Goal: Task Accomplishment & Management: Manage account settings

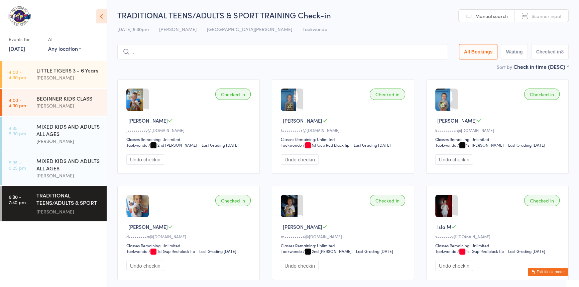
click at [543, 269] on button "Exit kiosk mode" at bounding box center [548, 272] width 40 height 8
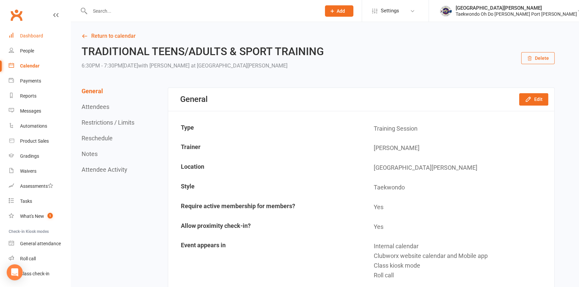
click at [39, 36] on div "Dashboard" at bounding box center [31, 35] width 23 height 5
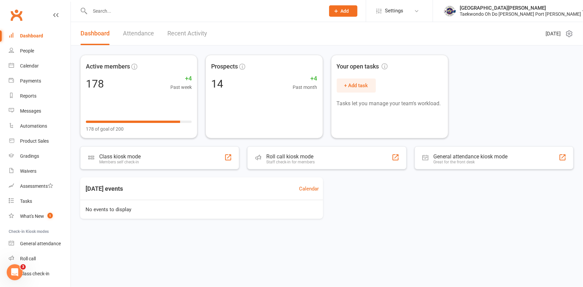
click at [370, 26] on header "Dashboard Attendance Recent Activity [DATE]" at bounding box center [327, 33] width 512 height 23
click at [107, 14] on input "text" at bounding box center [204, 10] width 233 height 9
click at [38, 153] on link "Gradings" at bounding box center [40, 156] width 62 height 15
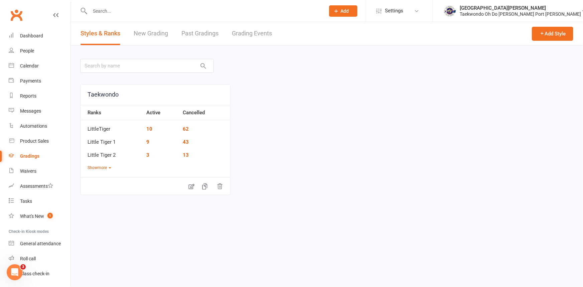
click at [251, 32] on link "Grading Events" at bounding box center [252, 33] width 40 height 23
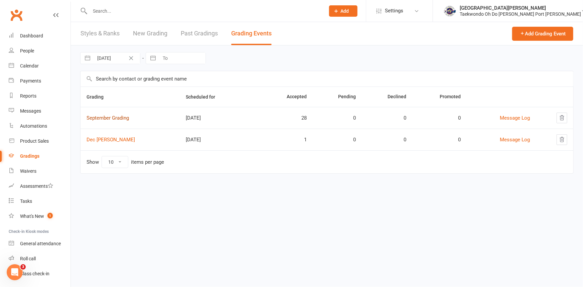
click at [128, 120] on link "September Grading" at bounding box center [108, 118] width 42 height 6
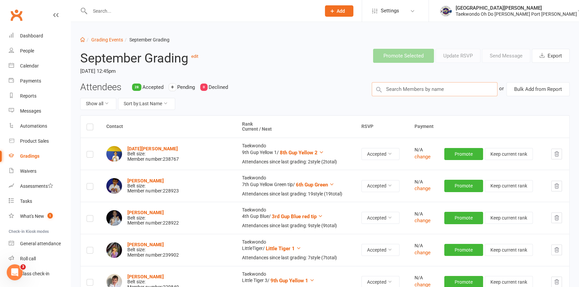
click at [389, 92] on input "text" at bounding box center [435, 89] width 126 height 14
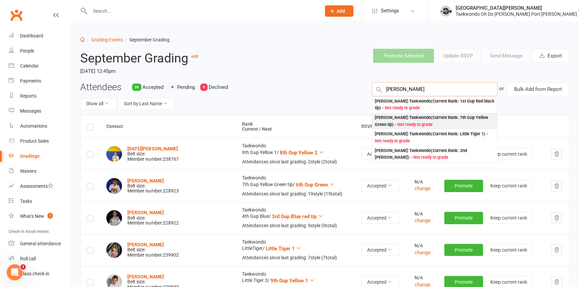
type input "[PERSON_NAME]"
drag, startPoint x: 402, startPoint y: 124, endPoint x: 297, endPoint y: 129, distance: 105.0
click at [400, 124] on div "[PERSON_NAME] : Taekwondo (Current Rank: 7th Gup Yellow Green tip ) - Not ready…" at bounding box center [435, 121] width 120 height 14
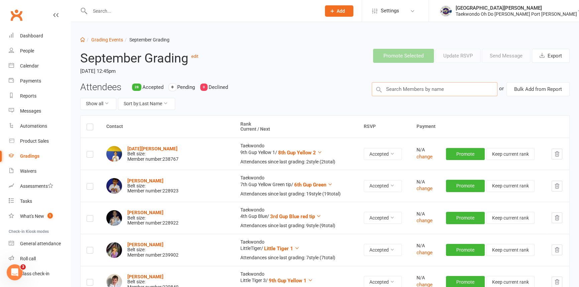
click at [400, 93] on input "text" at bounding box center [435, 89] width 126 height 14
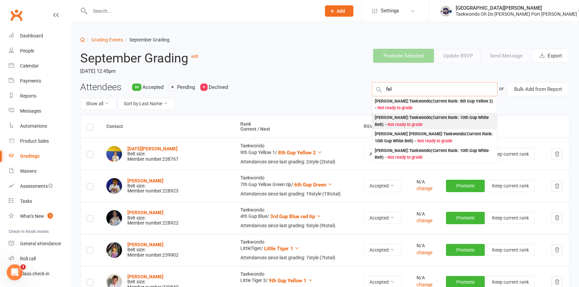
type input "fel"
click at [405, 121] on div "[PERSON_NAME] : Taekwondo (Current Rank: 10th Gup White Belt ) - Not ready to g…" at bounding box center [435, 121] width 120 height 14
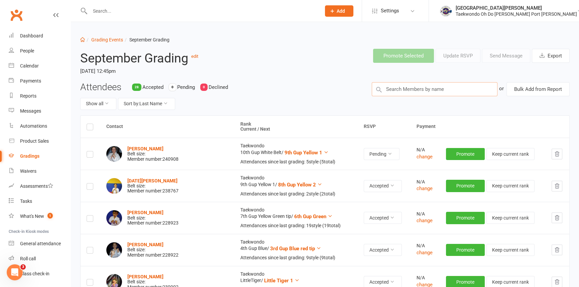
click at [411, 91] on input "text" at bounding box center [435, 89] width 126 height 14
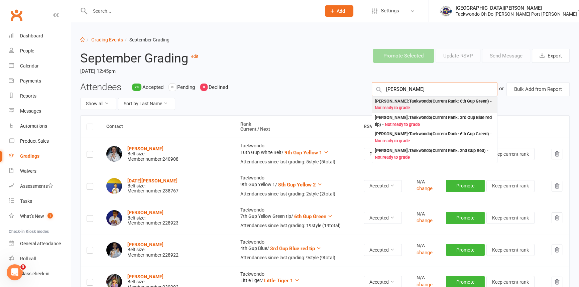
type input "[PERSON_NAME]"
click at [412, 102] on div "[PERSON_NAME] : Taekwondo (Current Rank: 6th Gup Green ) - Not ready to grade" at bounding box center [435, 105] width 120 height 14
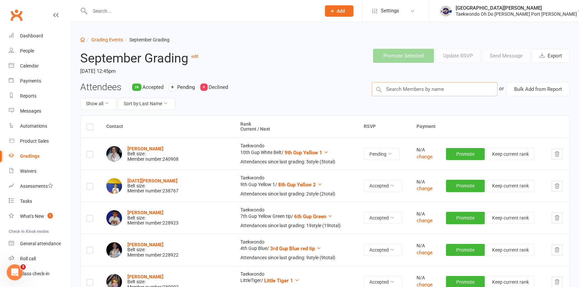
click at [397, 91] on input "text" at bounding box center [435, 89] width 126 height 14
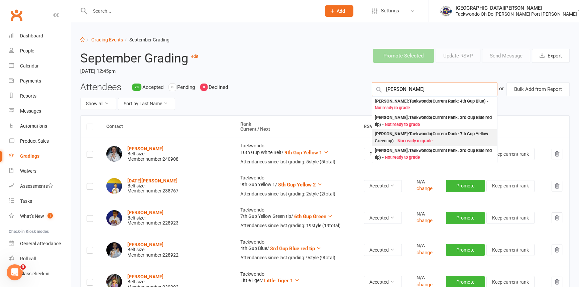
type input "[PERSON_NAME]"
click at [408, 142] on div "[PERSON_NAME] : Taekwondo (Current Rank: 7th Gup Yellow Green tip ) - Not ready…" at bounding box center [435, 138] width 120 height 14
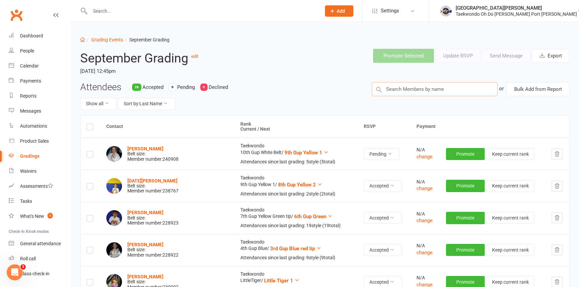
click at [395, 95] on input "text" at bounding box center [435, 89] width 126 height 14
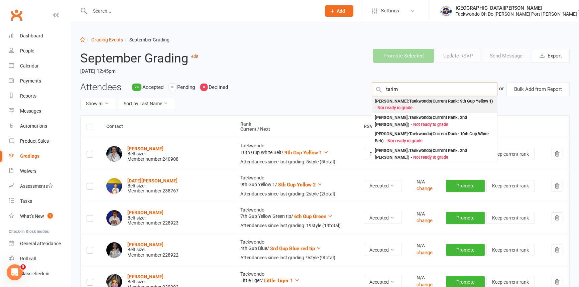
type input "tarim"
click at [397, 107] on div "[PERSON_NAME] : Taekwondo (Current Rank: 9th Gup Yellow 1 ) - Not ready to grade" at bounding box center [435, 105] width 120 height 14
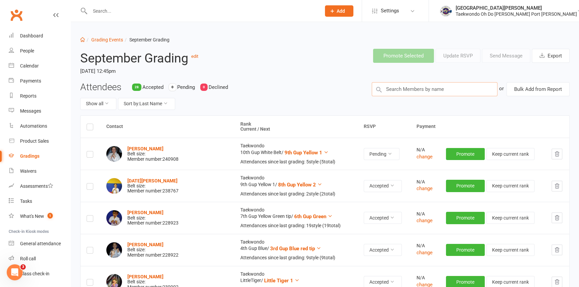
click at [402, 90] on input "text" at bounding box center [435, 89] width 126 height 14
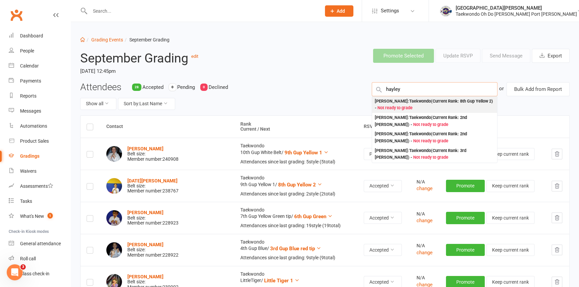
type input "hayley"
click at [405, 107] on div "[PERSON_NAME] : Taekwondo (Current Rank: 8th Gup Yellow 2 ) - Not ready to grade" at bounding box center [435, 105] width 120 height 14
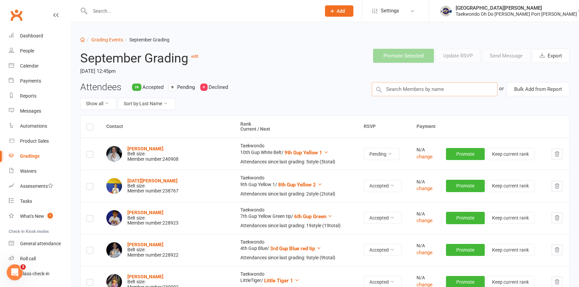
click at [396, 94] on input "text" at bounding box center [435, 89] width 126 height 14
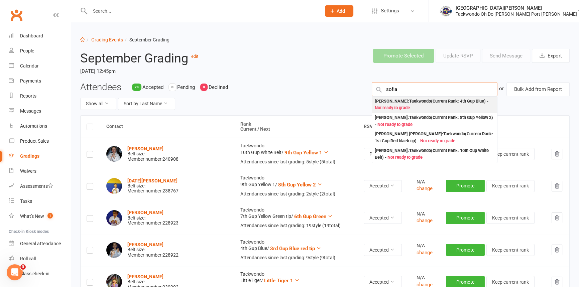
type input "sofia"
click at [402, 103] on div "[PERSON_NAME] : Taekwondo (Current Rank: 4th Gup Blue ) - Not ready to grade" at bounding box center [435, 105] width 120 height 14
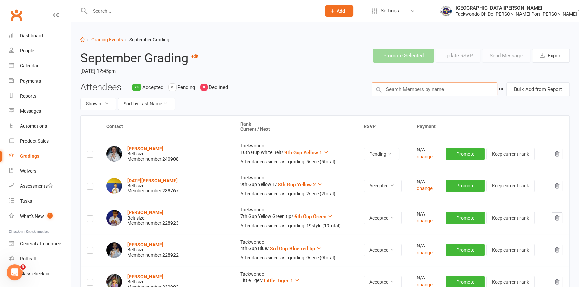
click at [402, 92] on input "text" at bounding box center [435, 89] width 126 height 14
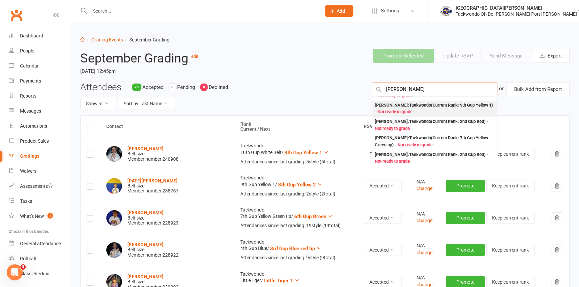
scroll to position [121, 0]
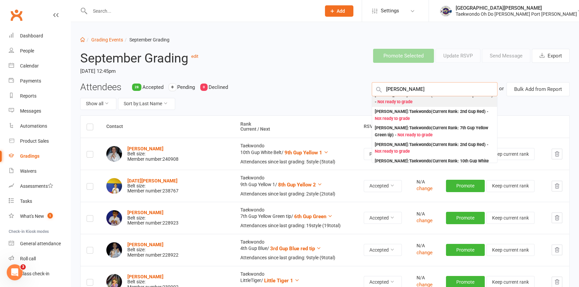
type input "[PERSON_NAME]"
click at [382, 106] on div "[PERSON_NAME] : Taekwondo (Current Rank: 9th Gup Yellow 1 ) - Not ready to grade" at bounding box center [435, 99] width 120 height 14
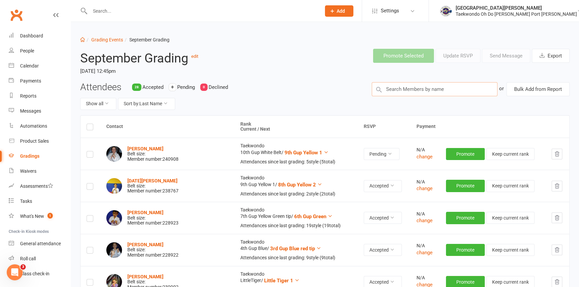
click at [400, 87] on input "text" at bounding box center [435, 89] width 126 height 14
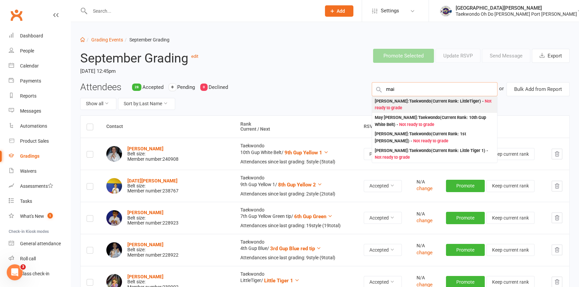
type input "mai"
click at [394, 105] on div "[PERSON_NAME] : Taekwondo (Current Rank: LittleTiger ) - Not ready to grade" at bounding box center [435, 105] width 120 height 14
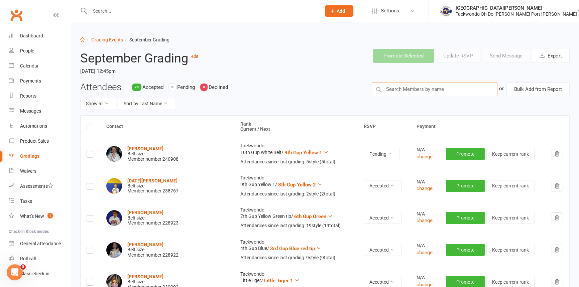
click at [392, 91] on input "text" at bounding box center [435, 89] width 126 height 14
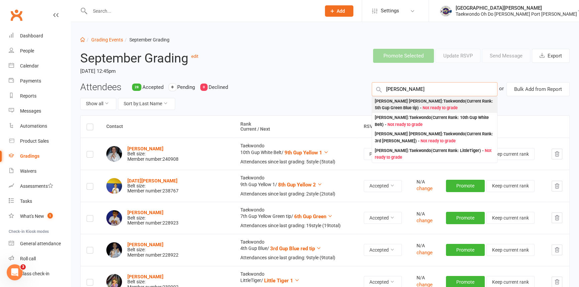
scroll to position [30, 0]
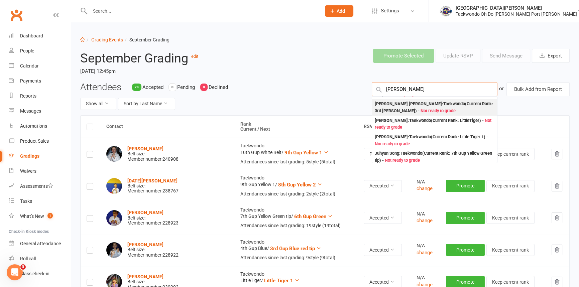
type input "[PERSON_NAME]"
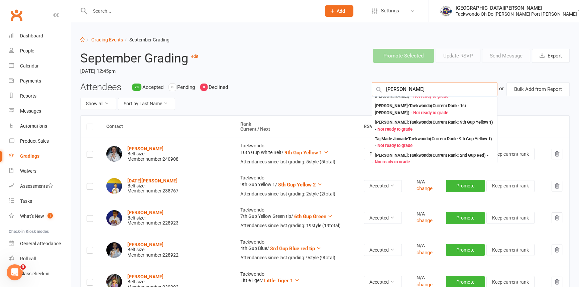
scroll to position [60, 0]
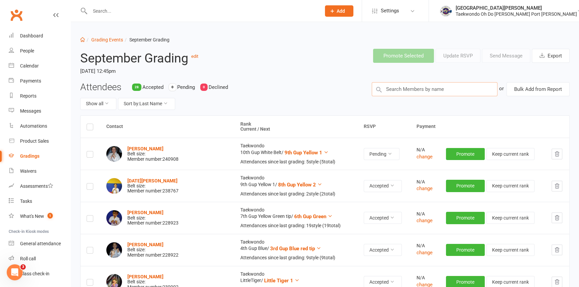
drag, startPoint x: 412, startPoint y: 88, endPoint x: 366, endPoint y: 90, distance: 46.2
click at [368, 91] on div "or Bulk Add from Report" at bounding box center [471, 89] width 208 height 14
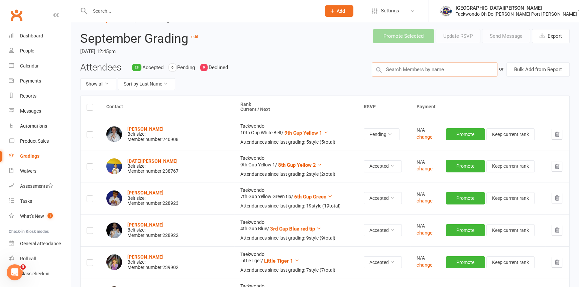
scroll to position [30, 0]
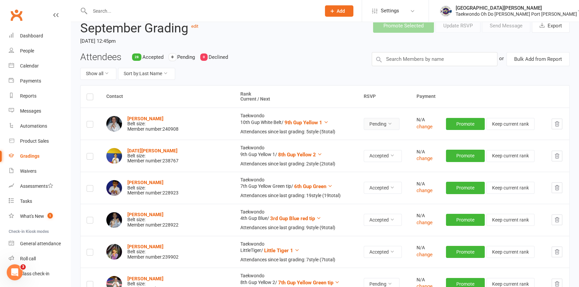
click at [387, 126] on icon at bounding box center [389, 123] width 5 height 5
click at [359, 144] on link "Accepted" at bounding box center [350, 143] width 66 height 13
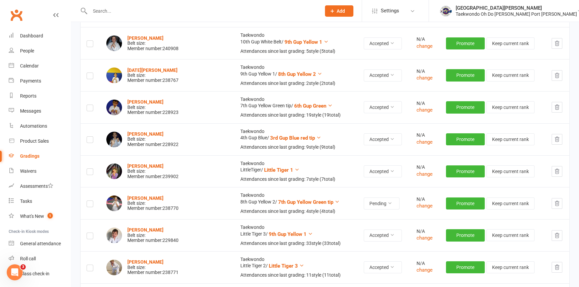
scroll to position [121, 0]
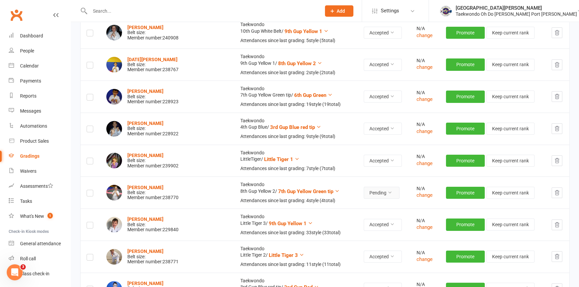
click at [387, 195] on icon at bounding box center [389, 192] width 5 height 5
click at [366, 215] on ul "Accepted Declined Pending" at bounding box center [350, 236] width 67 height 44
click at [364, 218] on link "Accepted" at bounding box center [350, 222] width 66 height 13
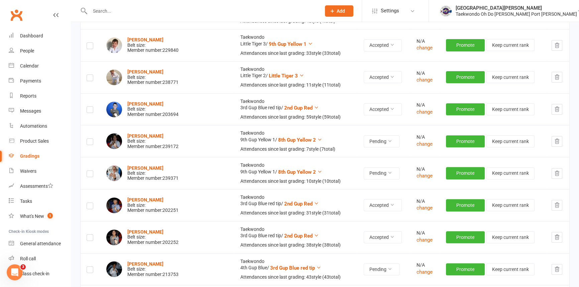
scroll to position [304, 0]
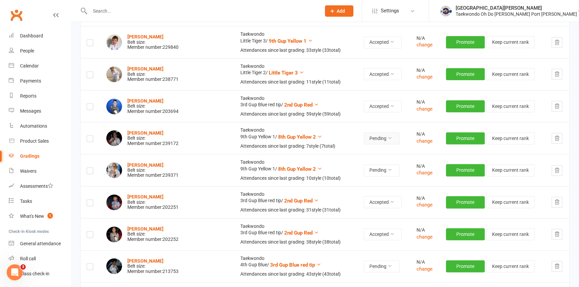
click at [374, 144] on button "Pending" at bounding box center [382, 138] width 36 height 12
click at [360, 172] on link "Accepted" at bounding box center [350, 175] width 66 height 13
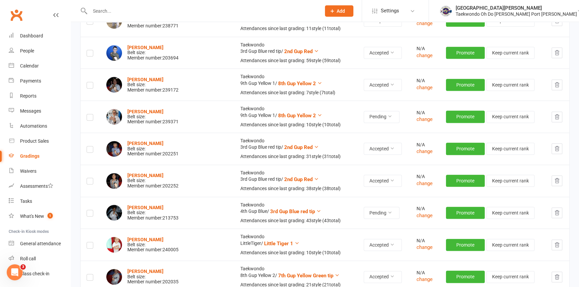
scroll to position [364, 0]
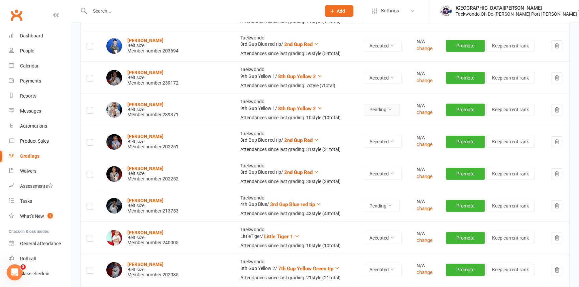
drag, startPoint x: 380, startPoint y: 134, endPoint x: 378, endPoint y: 140, distance: 6.1
click at [387, 112] on icon at bounding box center [389, 109] width 5 height 5
click at [372, 148] on link "Accepted" at bounding box center [350, 149] width 66 height 13
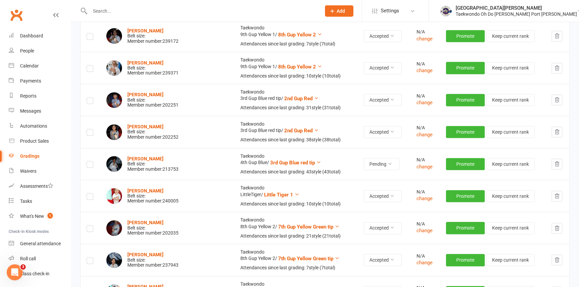
scroll to position [425, 0]
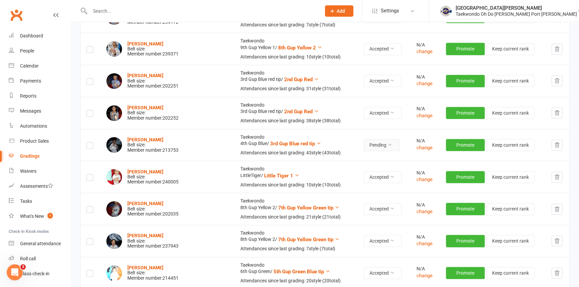
click at [387, 147] on icon at bounding box center [389, 144] width 5 height 5
click at [366, 187] on link "Accepted" at bounding box center [350, 190] width 66 height 13
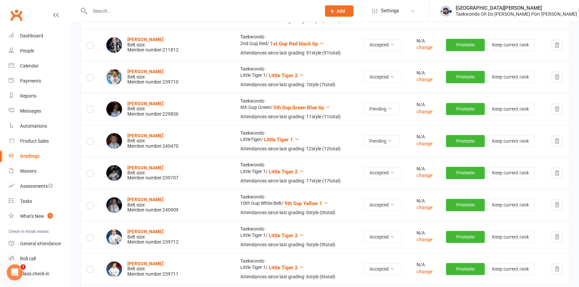
scroll to position [881, 0]
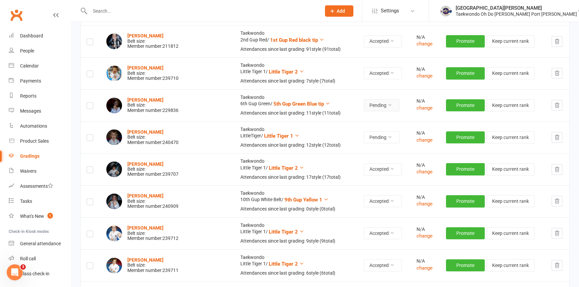
click at [387, 107] on icon at bounding box center [389, 105] width 5 height 5
click at [365, 173] on link "Accepted" at bounding box center [350, 175] width 66 height 13
click at [374, 143] on button "Pending" at bounding box center [382, 137] width 36 height 12
click at [355, 210] on link "Accepted" at bounding box center [350, 210] width 66 height 13
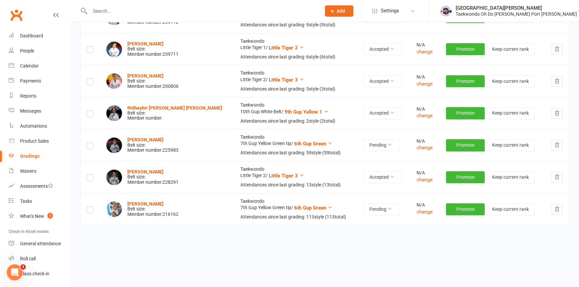
scroll to position [1124, 0]
click at [387, 147] on icon at bounding box center [389, 144] width 5 height 5
click at [352, 225] on link "Accepted" at bounding box center [350, 231] width 66 height 13
click at [381, 183] on button "Accepted" at bounding box center [383, 177] width 38 height 12
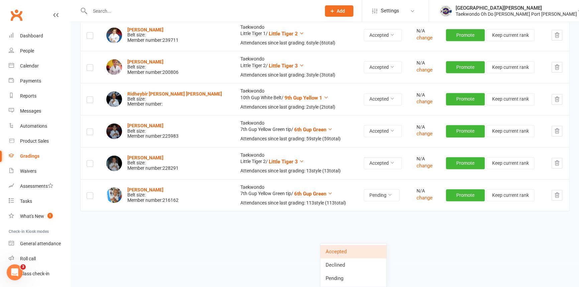
click at [364, 245] on link "Accepted" at bounding box center [353, 251] width 66 height 13
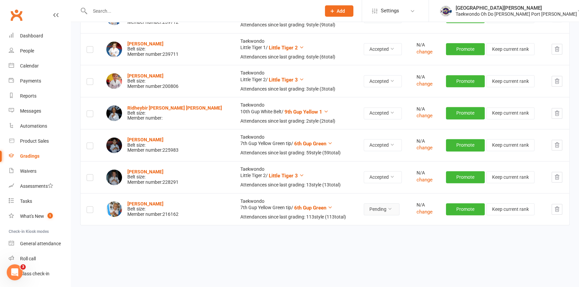
click at [387, 211] on icon at bounding box center [389, 209] width 5 height 5
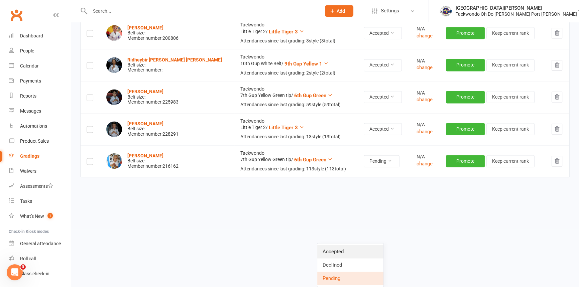
click at [359, 245] on link "Accepted" at bounding box center [350, 251] width 66 height 13
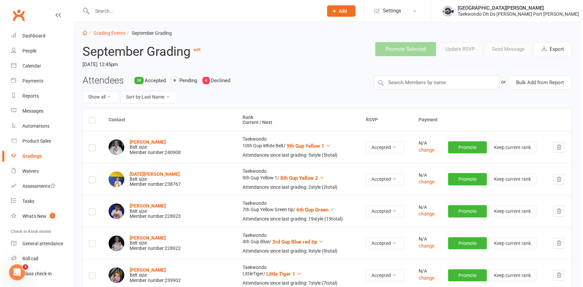
scroll to position [0, 0]
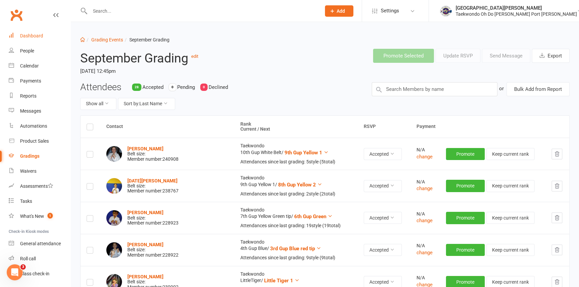
drag, startPoint x: 29, startPoint y: 36, endPoint x: 23, endPoint y: 40, distance: 7.2
click at [29, 36] on div "Dashboard" at bounding box center [31, 35] width 23 height 5
